Goal: Information Seeking & Learning: Understand process/instructions

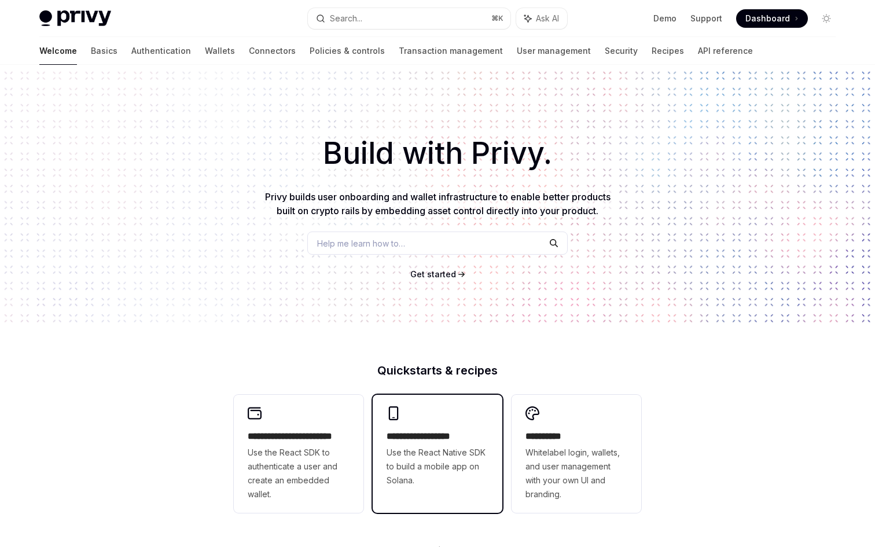
click at [418, 443] on h2 "**********" at bounding box center [438, 436] width 102 height 14
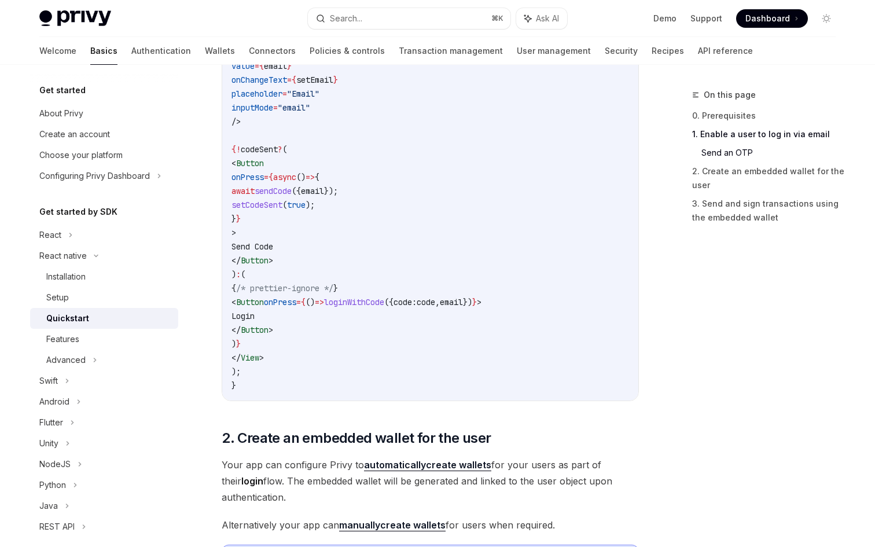
scroll to position [774, 0]
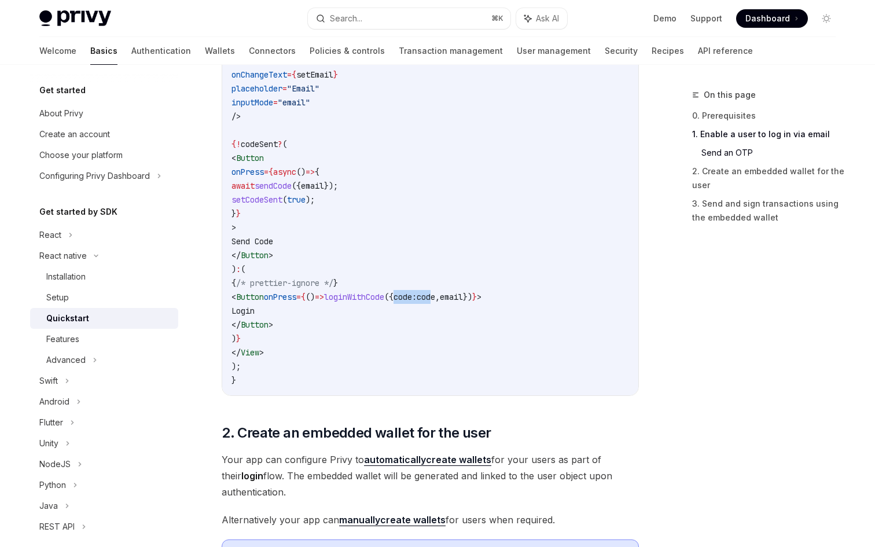
drag, startPoint x: 454, startPoint y: 301, endPoint x: 496, endPoint y: 296, distance: 42.6
click at [481, 296] on span "< Button onPress = { () => loginWithCode ({ code: code , email }) } >" at bounding box center [356, 297] width 250 height 10
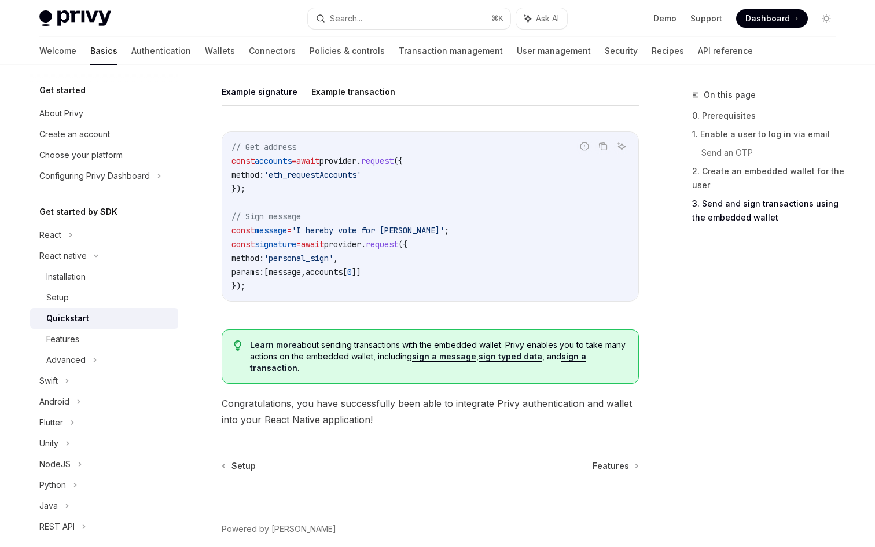
scroll to position [1717, 0]
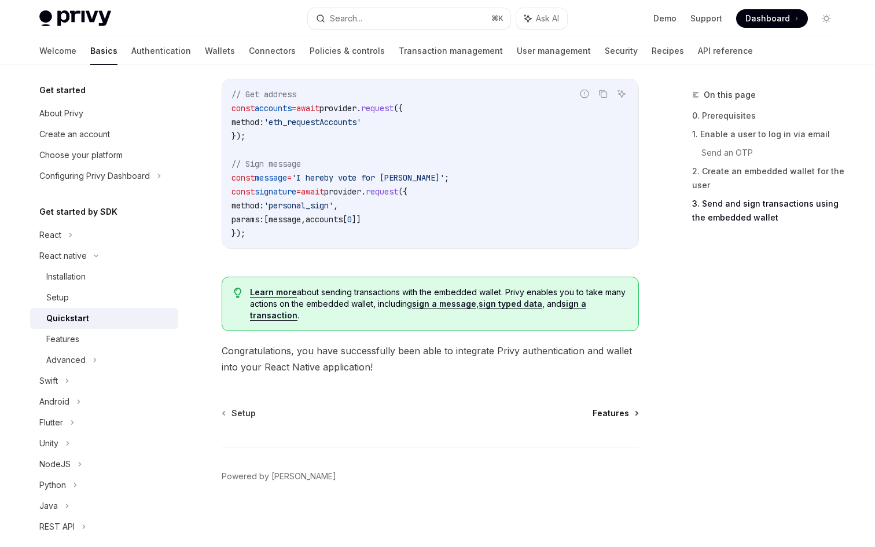
click at [599, 415] on span "Features" at bounding box center [611, 413] width 36 height 12
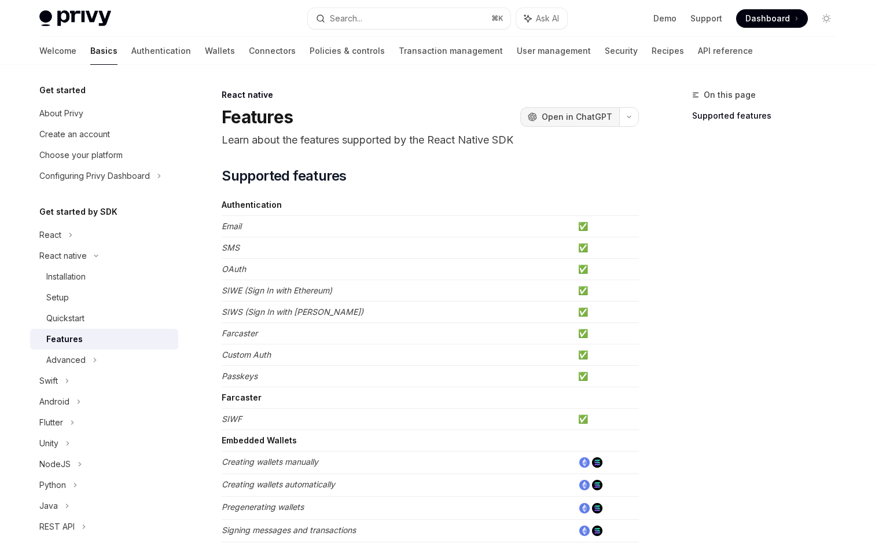
click at [597, 115] on span "Open in ChatGPT" at bounding box center [577, 117] width 71 height 12
click at [72, 142] on link "Create an account" at bounding box center [104, 134] width 148 height 21
type textarea "*"
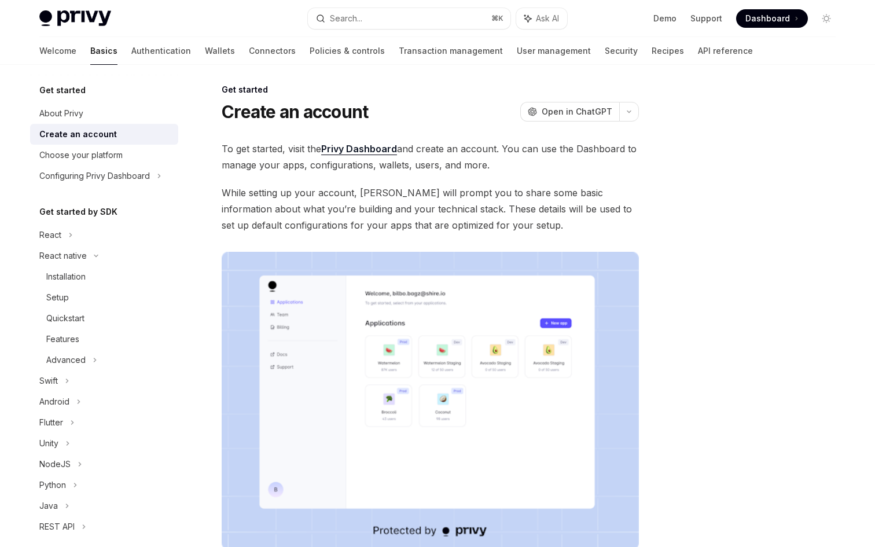
scroll to position [6, 0]
